Goal: Information Seeking & Learning: Understand process/instructions

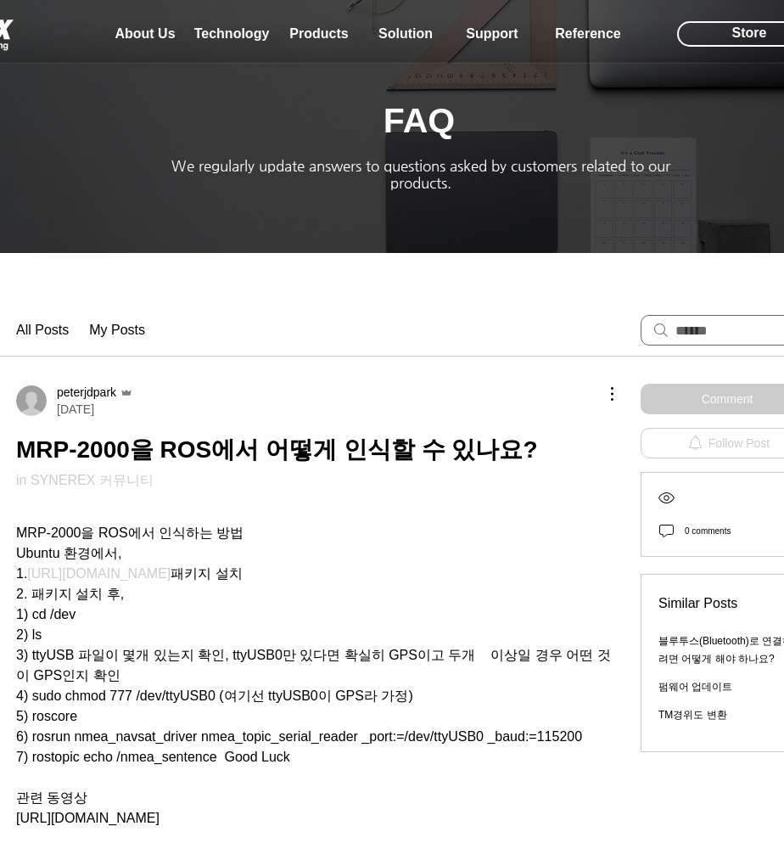
click at [233, 688] on span "4) sudo chmod 777 /dev/ttyUSB0 (여기선 ttyUSB0이 GPS라 가정)" at bounding box center [214, 695] width 397 height 14
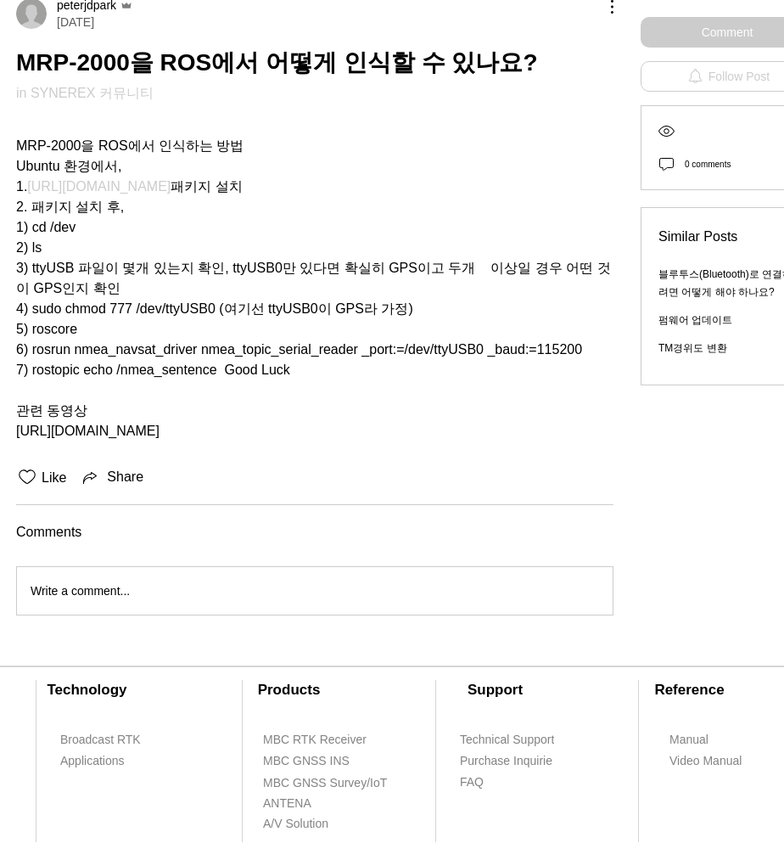
scroll to position [316, 0]
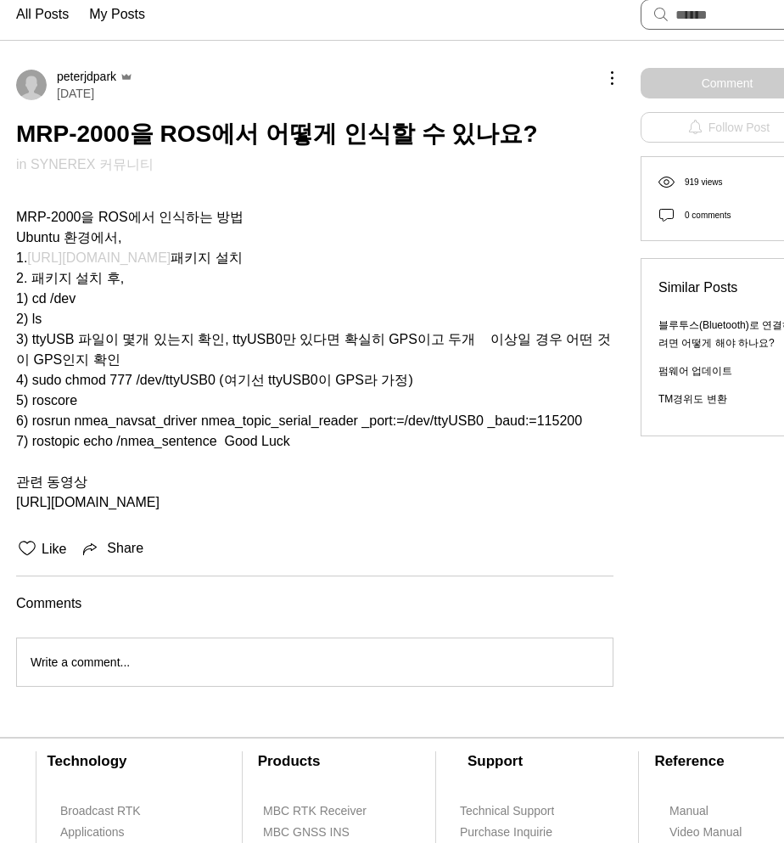
drag, startPoint x: 104, startPoint y: 417, endPoint x: 95, endPoint y: 429, distance: 14.6
click at [104, 411] on span "5) roscore" at bounding box center [314, 400] width 597 height 20
drag, startPoint x: 42, startPoint y: 431, endPoint x: 115, endPoint y: 452, distance: 76.0
click at [115, 428] on span "6) rosrun nmea_navsat_driver nmea_topic_serial_reader _port:=/dev/ttyUSB0 _baud…" at bounding box center [299, 420] width 566 height 14
copy span "rosrun nmea_navsat_driver nmea_topic_serial_reader _port:=/dev/ttyUSB0 _baud:=1…"
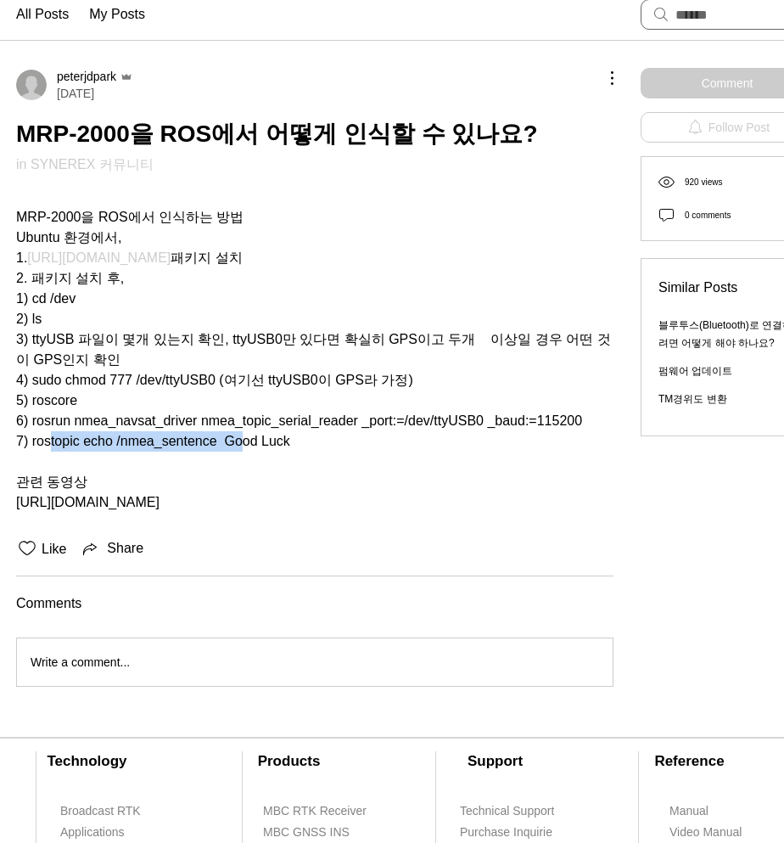
drag, startPoint x: 237, startPoint y: 479, endPoint x: 42, endPoint y: 468, distance: 194.6
click at [42, 448] on span "7) rostopic echo /nmea_sentence Good Luck" at bounding box center [153, 441] width 274 height 14
copy span "rostopic echo /nmea_sentence"
click at [388, 472] on span "main content" at bounding box center [314, 461] width 597 height 20
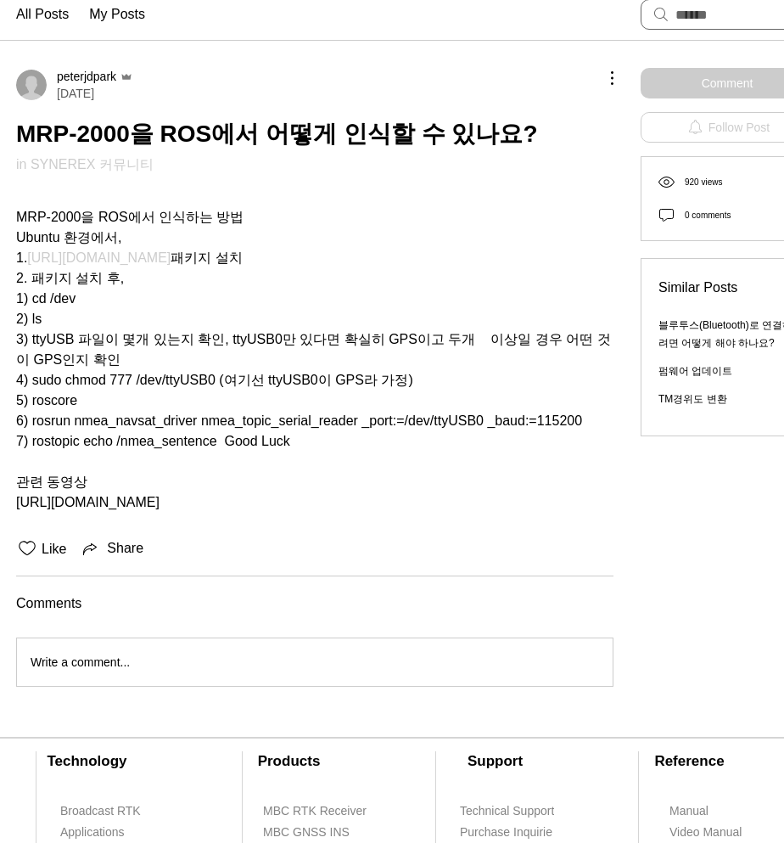
click at [149, 279] on span "2. 패키지 설치 후," at bounding box center [314, 278] width 597 height 20
click at [148, 265] on span "[URL][DOMAIN_NAME]" at bounding box center [98, 257] width 143 height 14
